Goal: Transaction & Acquisition: Purchase product/service

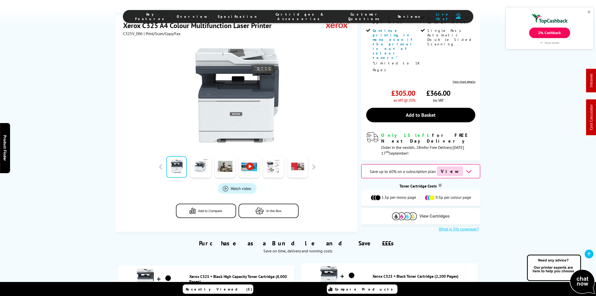
click at [401, 212] on img at bounding box center [404, 216] width 25 height 8
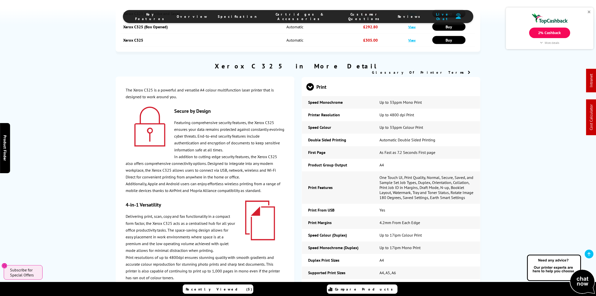
scroll to position [1698, 0]
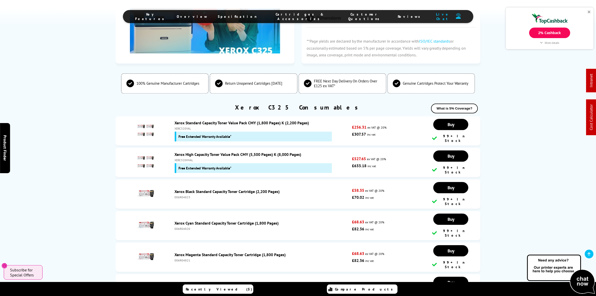
click at [185, 158] on div "XERC320HVAL" at bounding box center [262, 160] width 175 height 4
copy div "XERC320HVAL"
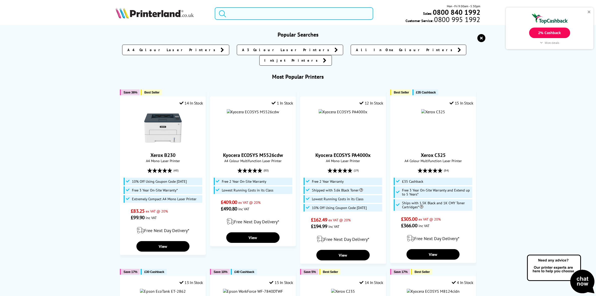
click at [295, 14] on input "search" at bounding box center [294, 13] width 158 height 13
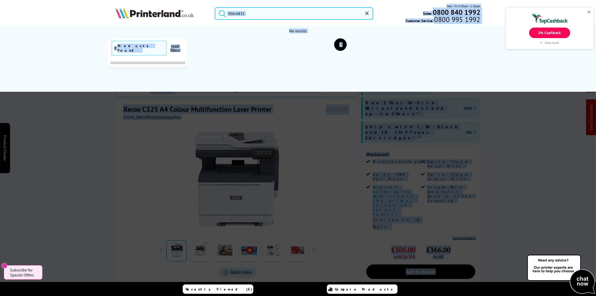
drag, startPoint x: 186, startPoint y: 14, endPoint x: 178, endPoint y: 15, distance: 7.8
click at [245, 11] on input "006r4831" at bounding box center [294, 13] width 158 height 13
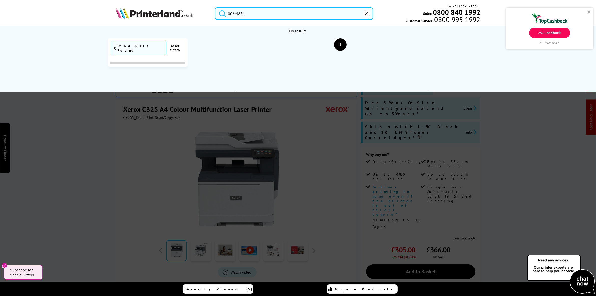
click at [245, 11] on input "006r4831" at bounding box center [294, 13] width 158 height 13
paste input "C325V_DNI"
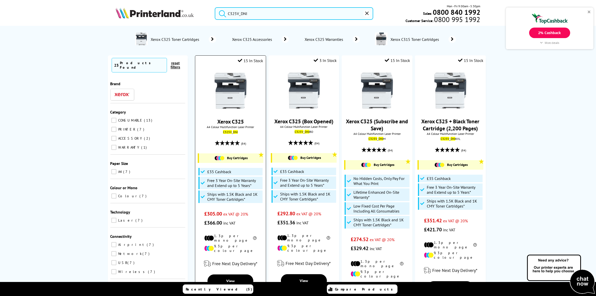
type input "C325V_DNI"
click at [241, 80] on img at bounding box center [231, 91] width 38 height 38
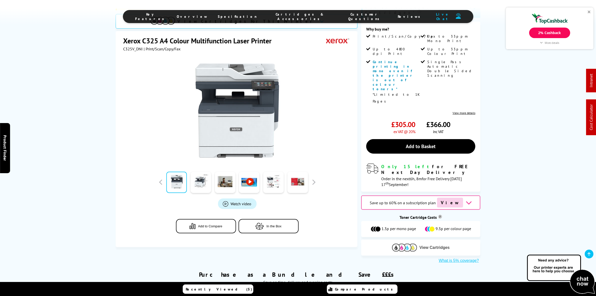
click at [390, 243] on button "View Cartridges" at bounding box center [421, 247] width 112 height 8
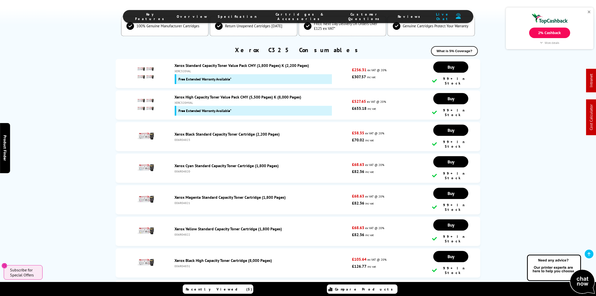
scroll to position [1823, 0]
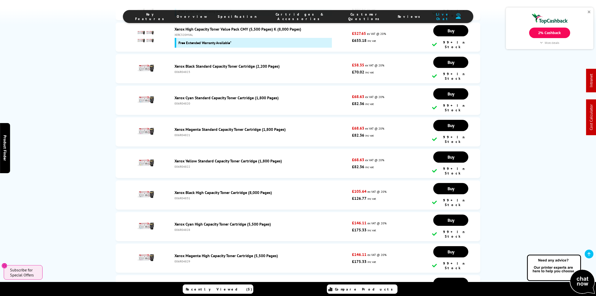
click at [183, 196] on div "006R04831" at bounding box center [262, 198] width 175 height 4
copy div "006R04831"
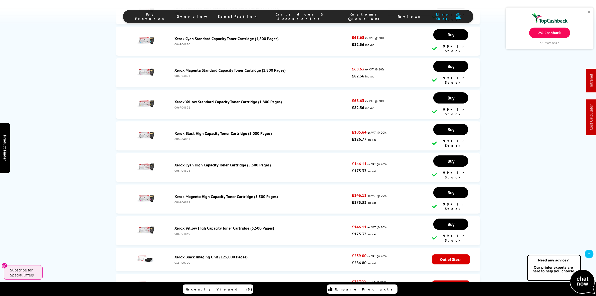
scroll to position [1855, 0]
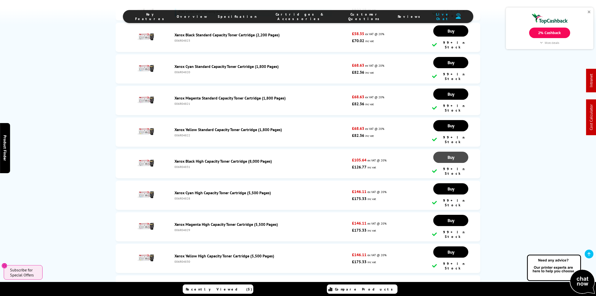
click at [444, 152] on link "Buy" at bounding box center [450, 157] width 35 height 11
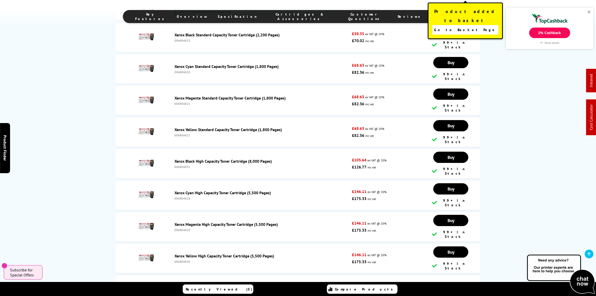
click at [473, 26] on span "Go to Basket Page" at bounding box center [465, 29] width 62 height 7
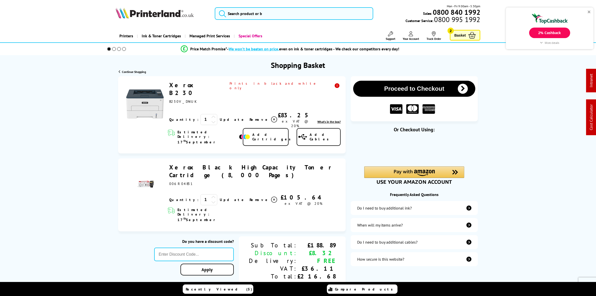
click at [250, 117] on span "Remove" at bounding box center [260, 119] width 20 height 5
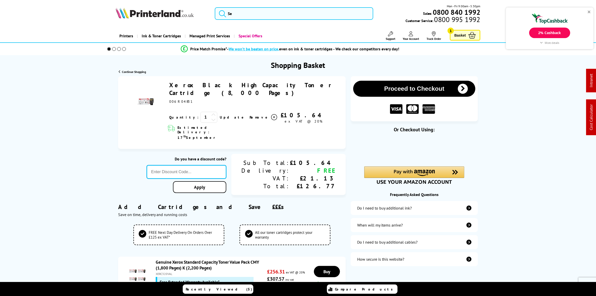
click at [205, 165] on input "text" at bounding box center [187, 172] width 80 height 14
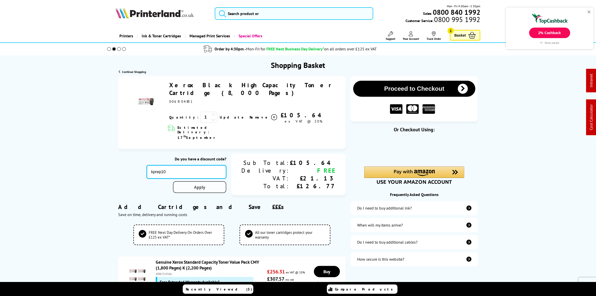
type input "kprep10"
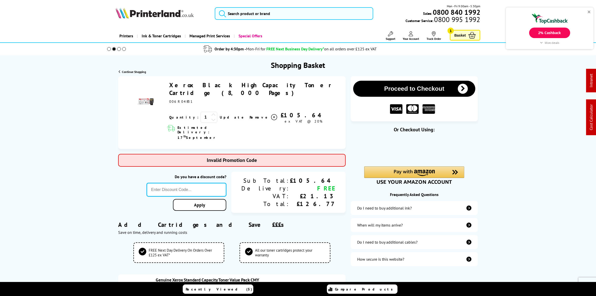
click at [193, 183] on input "text" at bounding box center [187, 190] width 80 height 14
type input "xerox10"
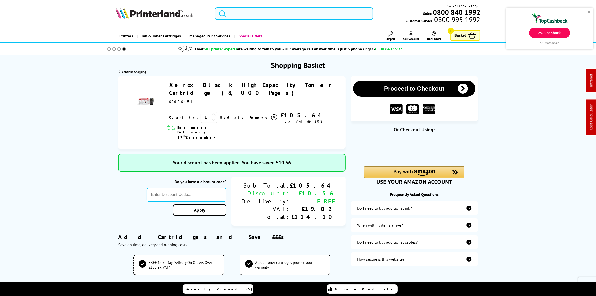
click at [237, 16] on input "search" at bounding box center [294, 13] width 158 height 13
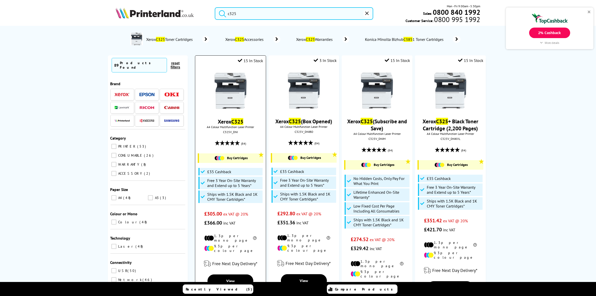
type input "c325"
click at [227, 95] on img at bounding box center [231, 91] width 38 height 38
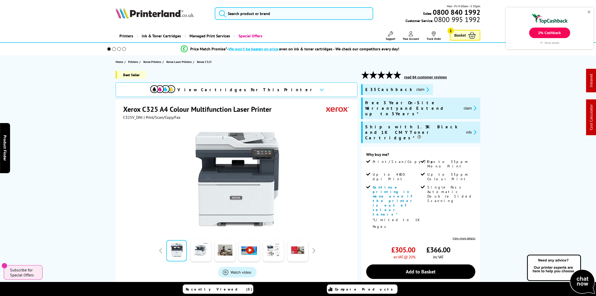
click at [175, 90] on img at bounding box center [162, 89] width 25 height 8
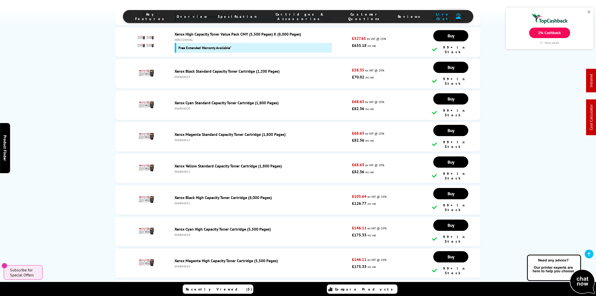
scroll to position [1855, 0]
